Goal: Information Seeking & Learning: Learn about a topic

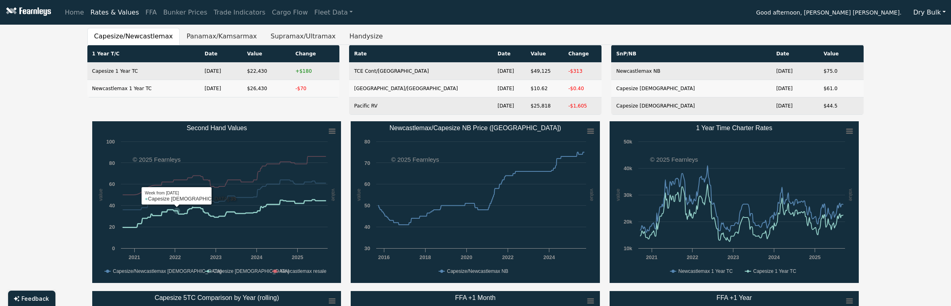
scroll to position [161, 0]
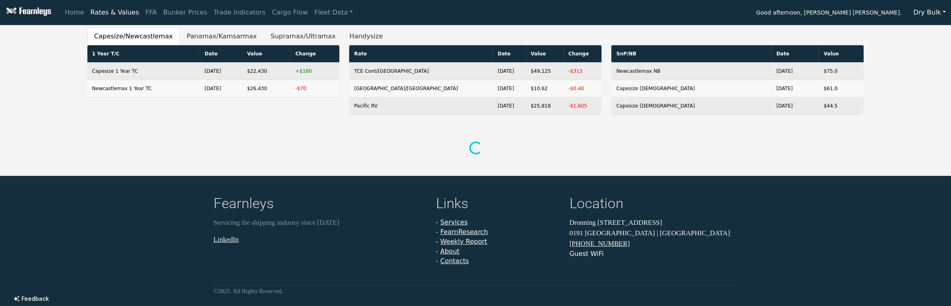
click at [200, 47] on th "Date" at bounding box center [221, 53] width 42 height 17
click at [188, 42] on button "Panamax/Kamsarmax" at bounding box center [222, 36] width 84 height 17
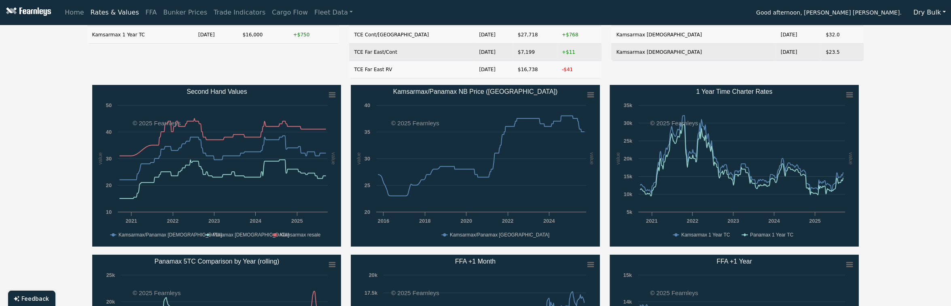
scroll to position [216, 0]
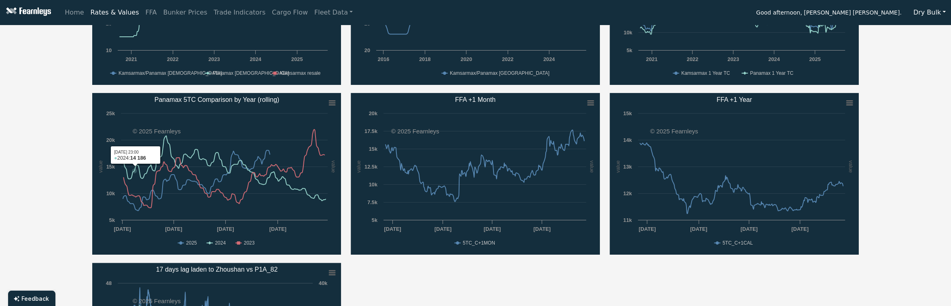
click at [47, 148] on div "Capesize/Newcastlemax Panamax/Kamsarmax Supramax/Ultramax Handysize 1 Year T/C …" at bounding box center [475, 122] width 951 height 621
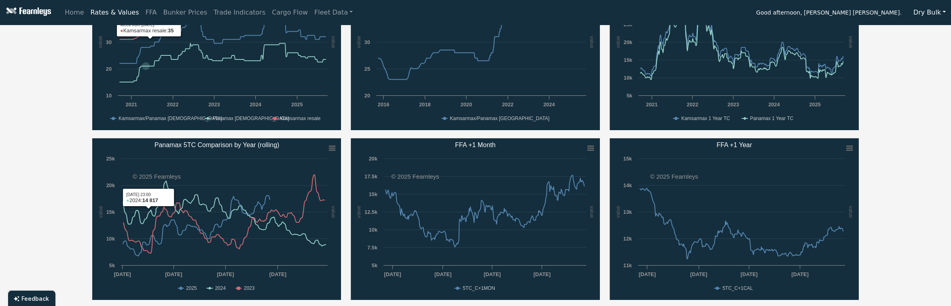
scroll to position [0, 0]
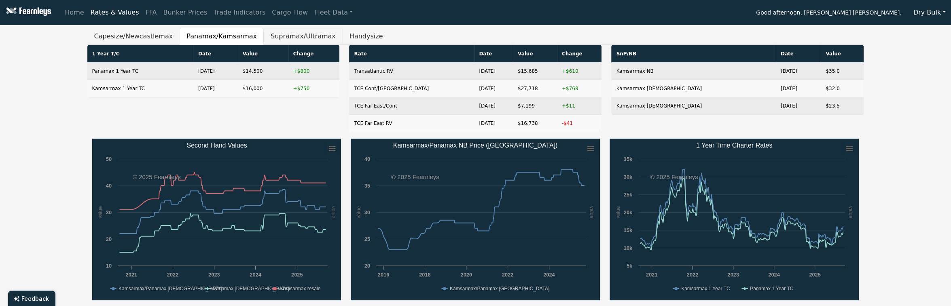
click at [264, 39] on button "Supramax/Ultramax" at bounding box center [303, 36] width 79 height 17
